Goal: Information Seeking & Learning: Learn about a topic

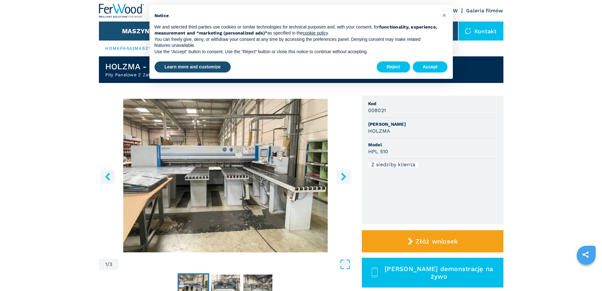
click at [345, 178] on icon "right-button" at bounding box center [344, 176] width 8 height 8
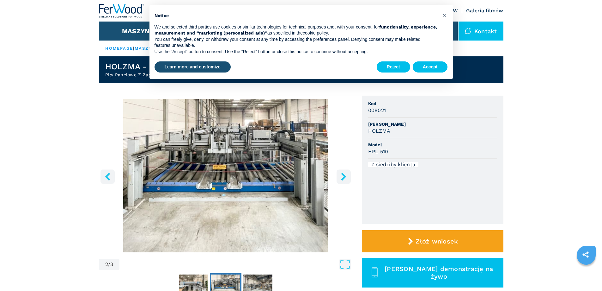
click at [345, 178] on icon "right-button" at bounding box center [344, 176] width 8 height 8
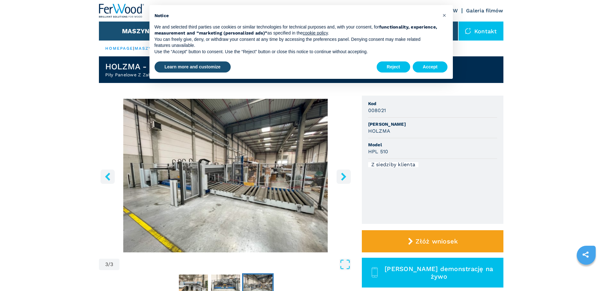
click at [345, 178] on icon "right-button" at bounding box center [344, 176] width 8 height 8
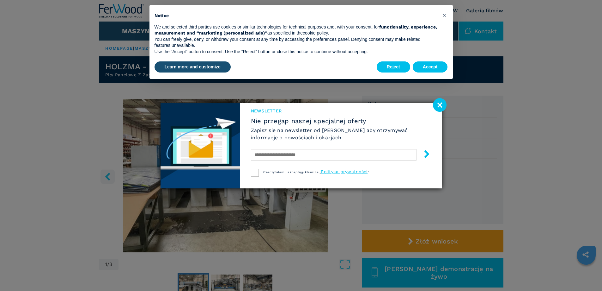
click at [442, 104] on image at bounding box center [440, 105] width 14 height 14
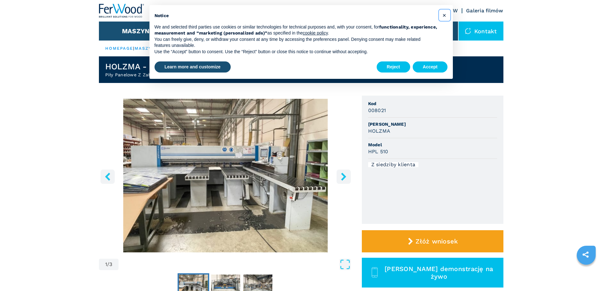
click at [444, 12] on span "×" at bounding box center [445, 15] width 4 height 8
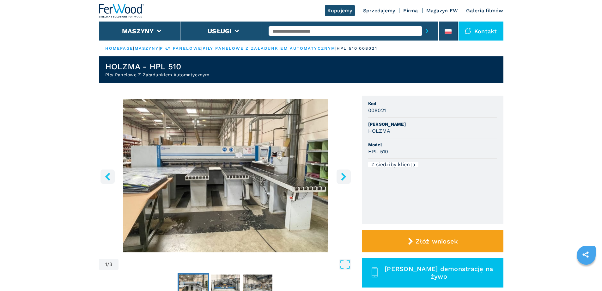
click at [340, 178] on icon "right-button" at bounding box center [344, 176] width 8 height 8
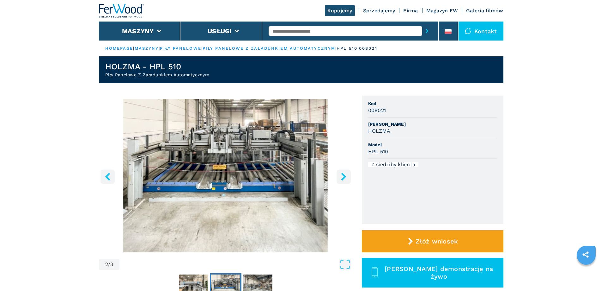
click at [340, 178] on icon "right-button" at bounding box center [344, 176] width 8 height 8
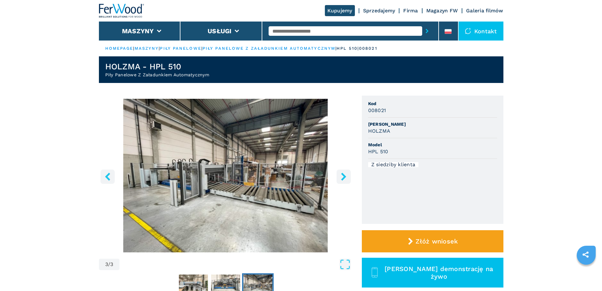
drag, startPoint x: 340, startPoint y: 178, endPoint x: 339, endPoint y: 172, distance: 6.0
click at [339, 172] on button "right-button" at bounding box center [344, 176] width 14 height 14
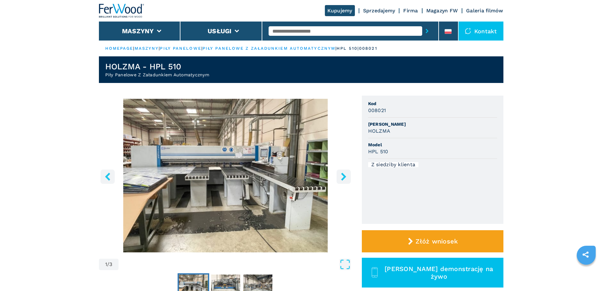
click at [340, 176] on icon "right-button" at bounding box center [344, 176] width 8 height 8
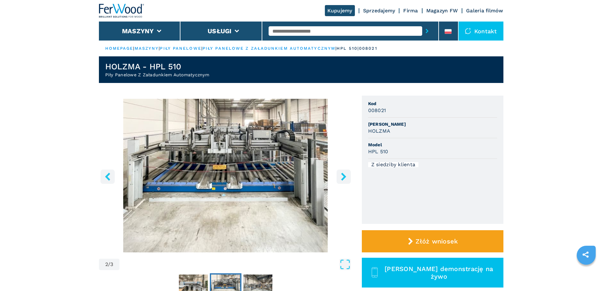
click at [340, 176] on icon "right-button" at bounding box center [344, 176] width 8 height 8
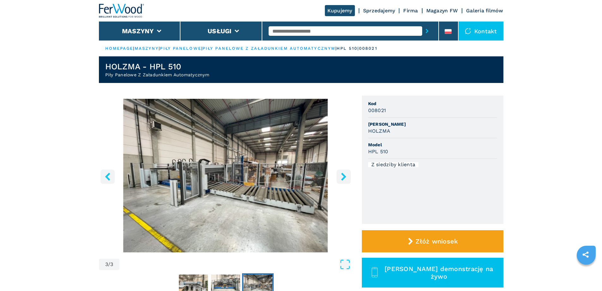
click at [340, 176] on icon "right-button" at bounding box center [344, 176] width 8 height 8
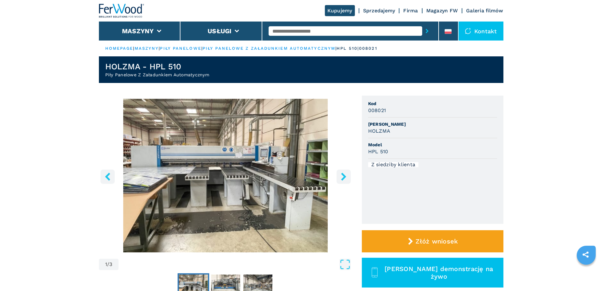
click at [340, 176] on icon "right-button" at bounding box center [344, 176] width 8 height 8
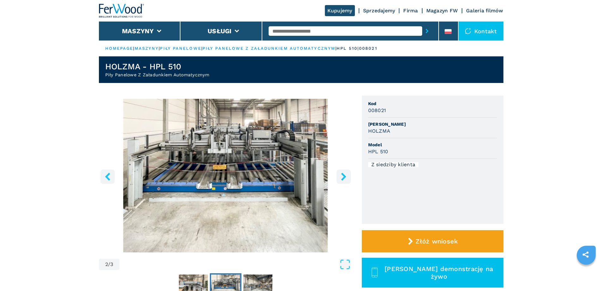
click at [230, 156] on img "Go to Slide 2" at bounding box center [226, 175] width 254 height 153
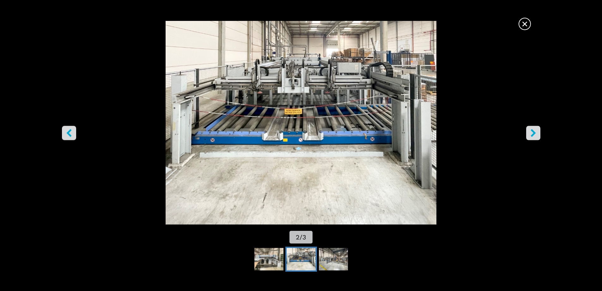
click at [318, 141] on img "Go to Slide 2" at bounding box center [301, 122] width 542 height 203
click at [317, 139] on img "Go to Slide 2" at bounding box center [301, 122] width 542 height 203
drag, startPoint x: 523, startPoint y: 19, endPoint x: 355, endPoint y: 32, distance: 168.7
click at [523, 19] on span "×" at bounding box center [525, 22] width 11 height 11
